Goal: Task Accomplishment & Management: Use online tool/utility

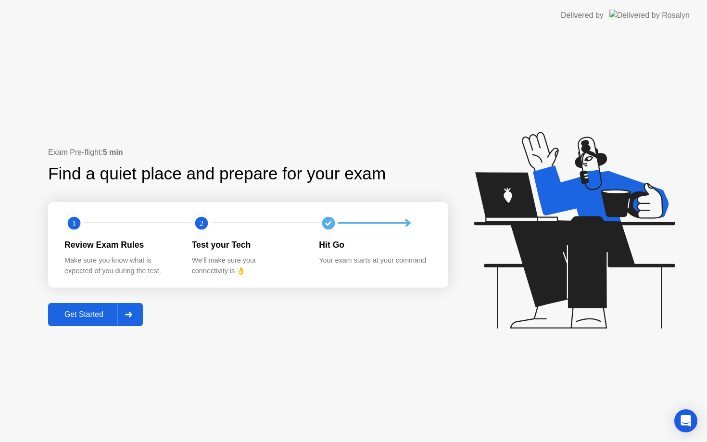
click at [92, 314] on div "Get Started" at bounding box center [84, 314] width 66 height 9
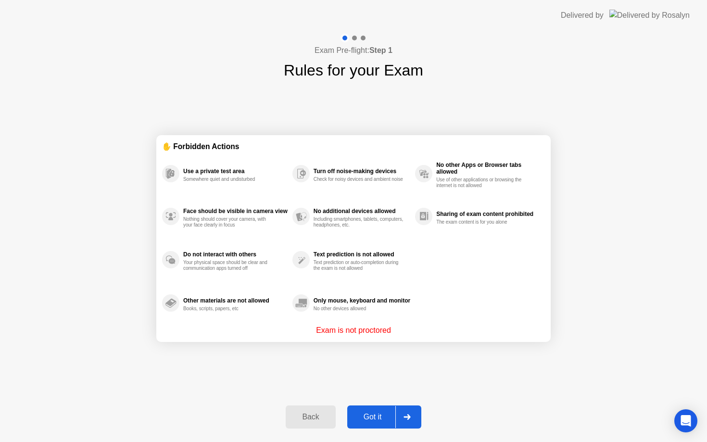
click at [391, 417] on div "Got it" at bounding box center [372, 416] width 45 height 9
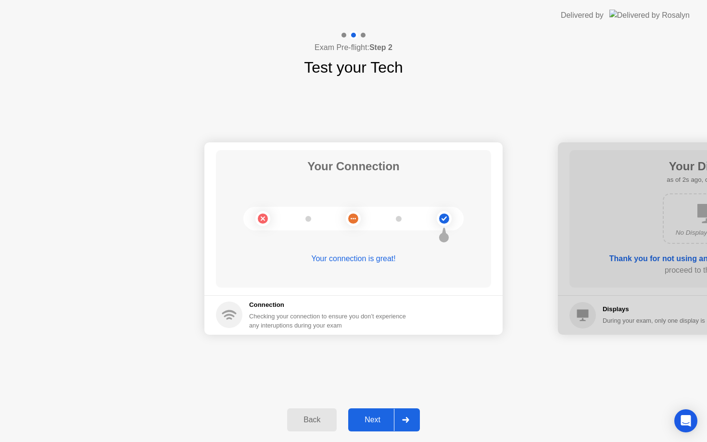
click at [382, 406] on div "Back Next" at bounding box center [353, 420] width 707 height 44
click at [385, 407] on div "Back Next" at bounding box center [353, 420] width 707 height 44
click at [395, 415] on div at bounding box center [405, 420] width 23 height 22
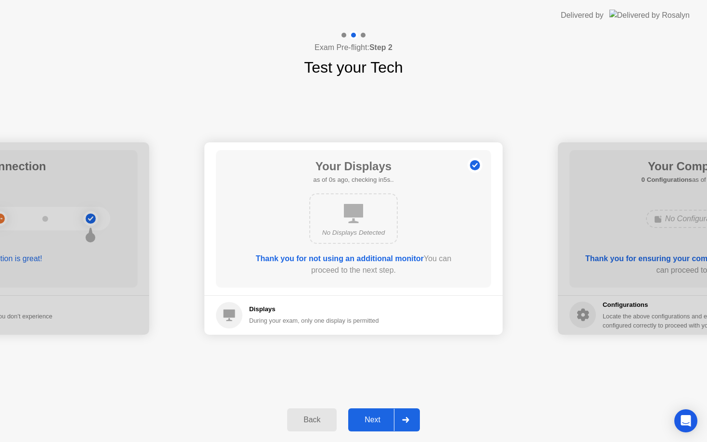
click at [400, 414] on div at bounding box center [405, 420] width 23 height 22
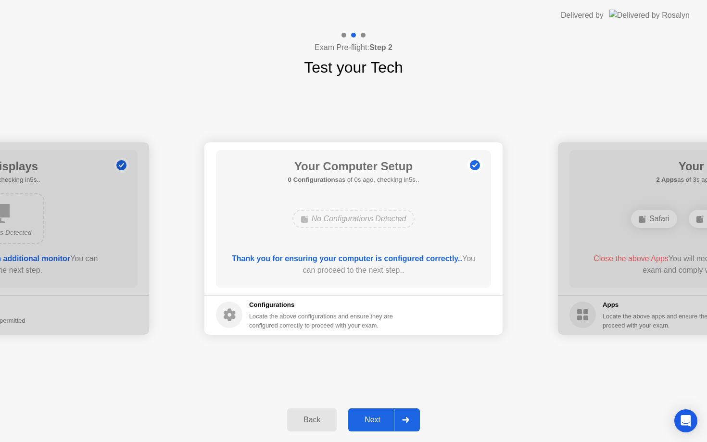
click at [400, 414] on div at bounding box center [405, 420] width 23 height 22
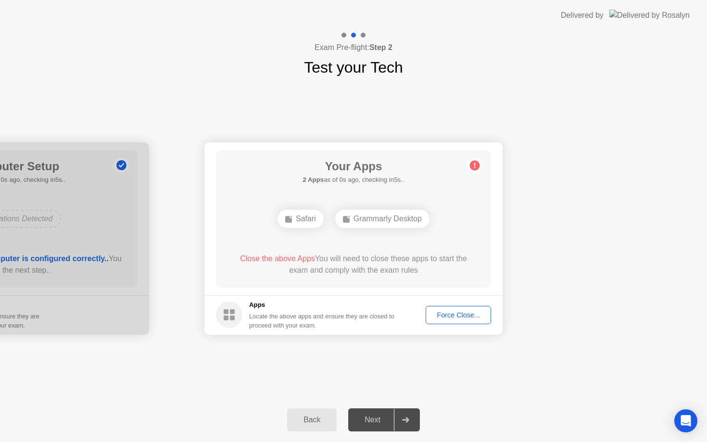
click at [400, 414] on div at bounding box center [405, 420] width 23 height 22
click at [452, 316] on div "Force Close..." at bounding box center [458, 315] width 59 height 8
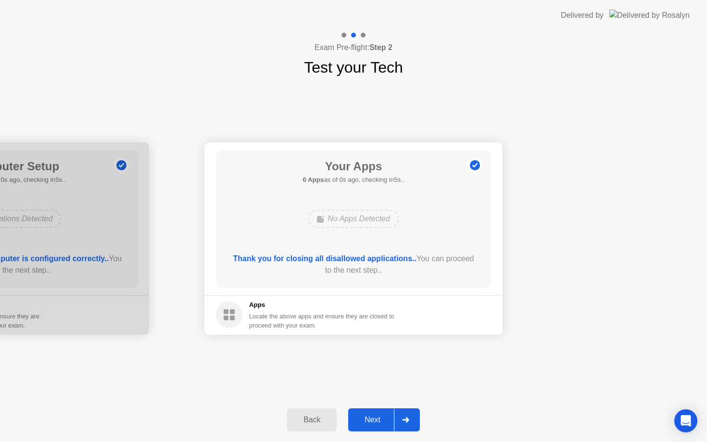
click at [399, 427] on div at bounding box center [405, 420] width 23 height 22
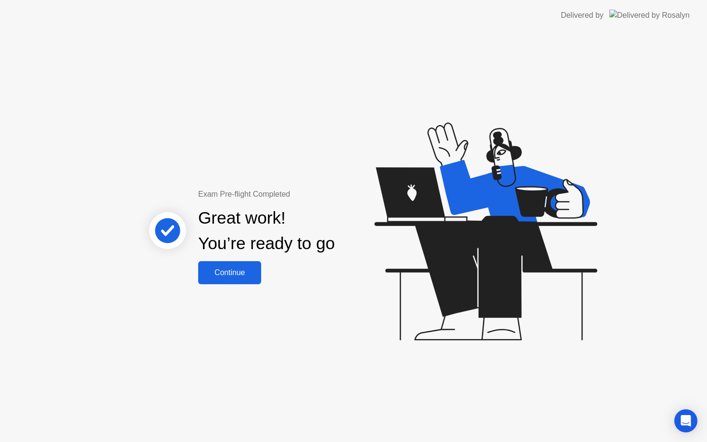
click at [238, 278] on button "Continue" at bounding box center [229, 272] width 63 height 23
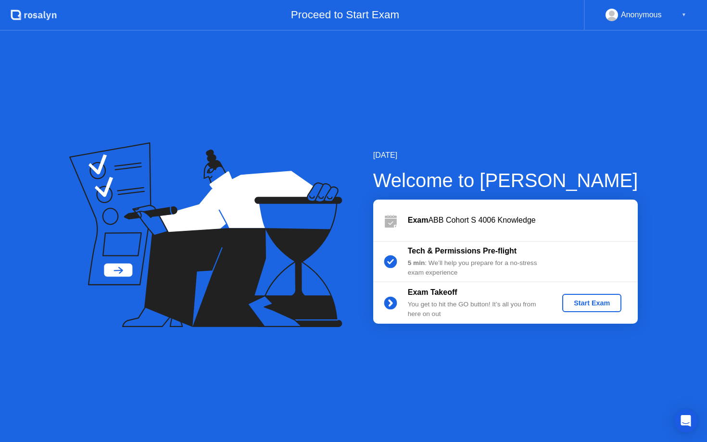
click at [570, 293] on div "Exam Takeoff You get to hit the GO button! It’s all you from here on out Start …" at bounding box center [505, 302] width 264 height 41
click at [570, 304] on div "Start Exam" at bounding box center [591, 303] width 51 height 8
